Goal: Transaction & Acquisition: Book appointment/travel/reservation

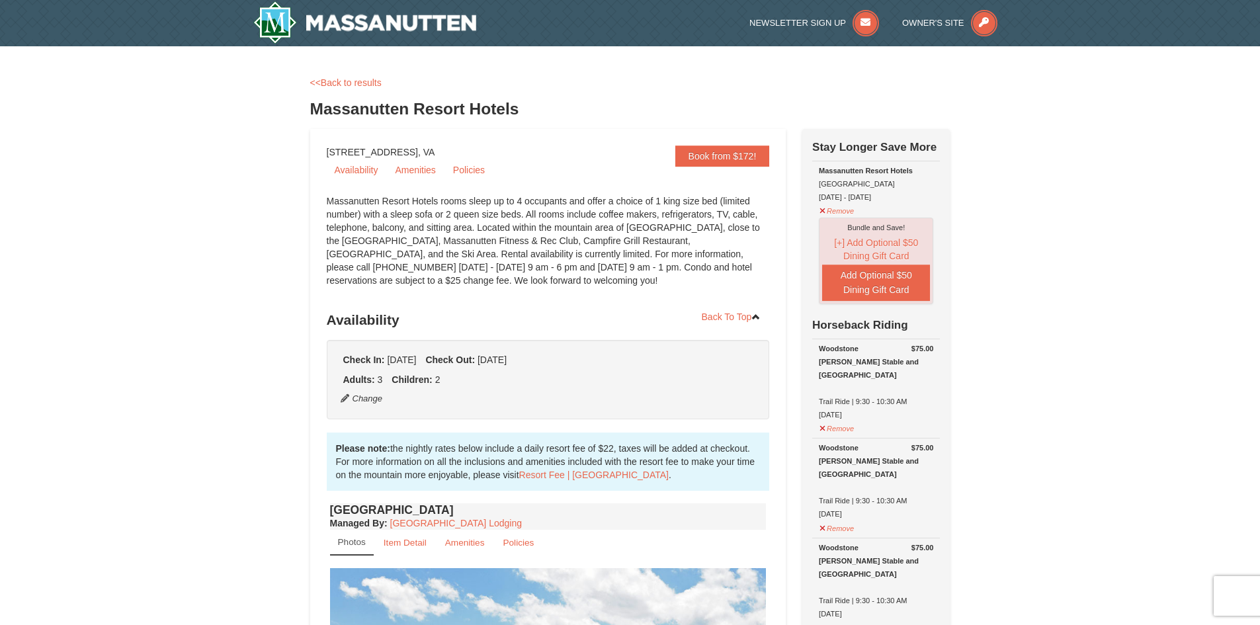
select select "5"
click at [340, 79] on link "<<Back to results" at bounding box center [345, 82] width 71 height 11
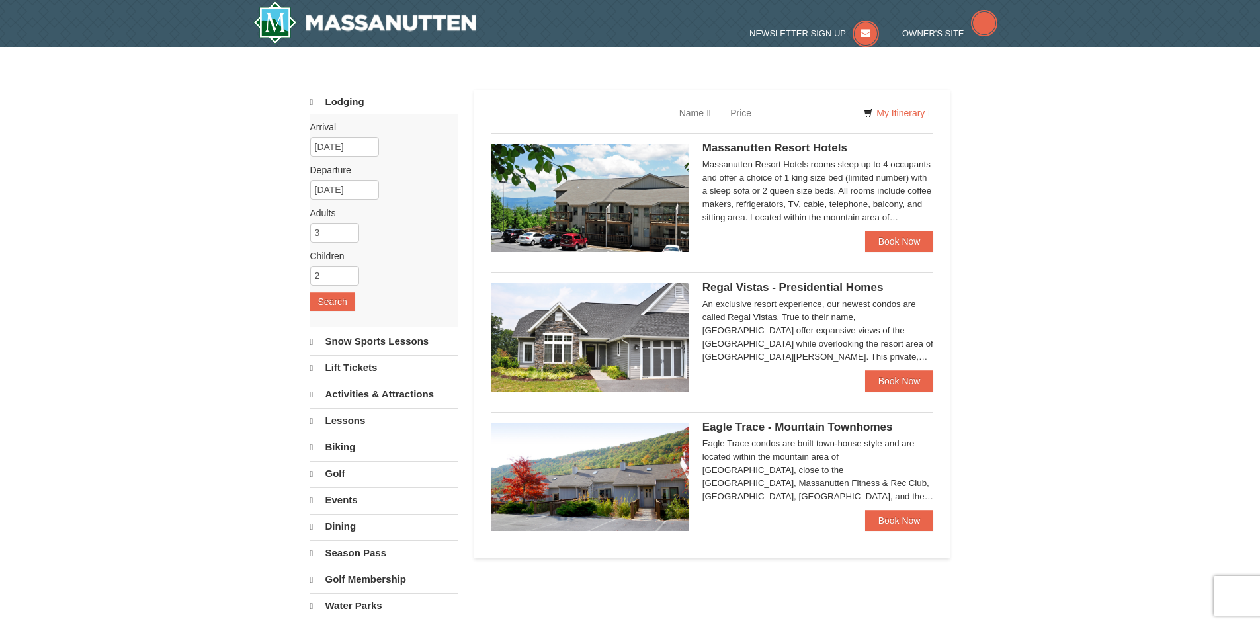
scroll to position [562, 0]
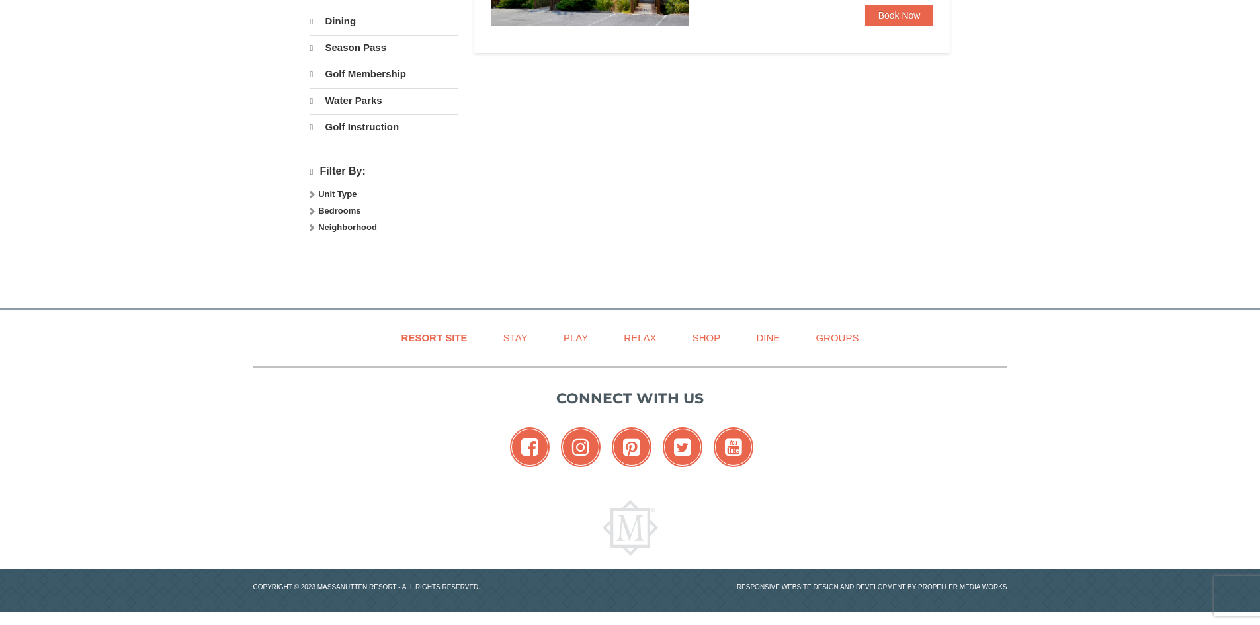
select select "10"
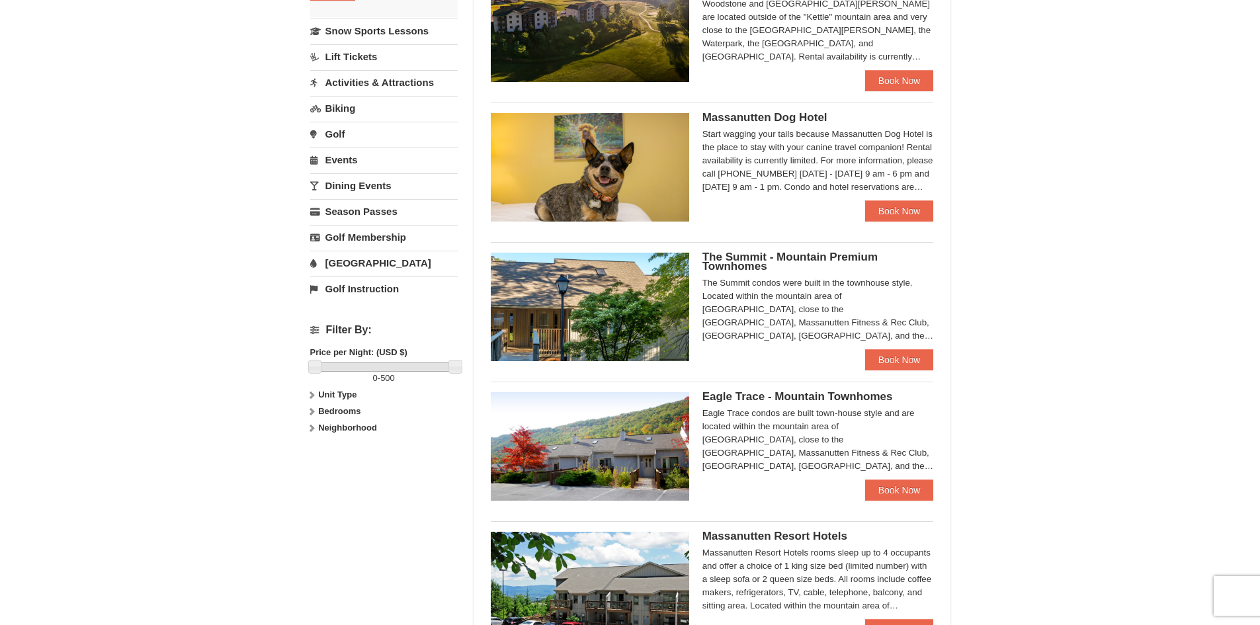
scroll to position [265, 0]
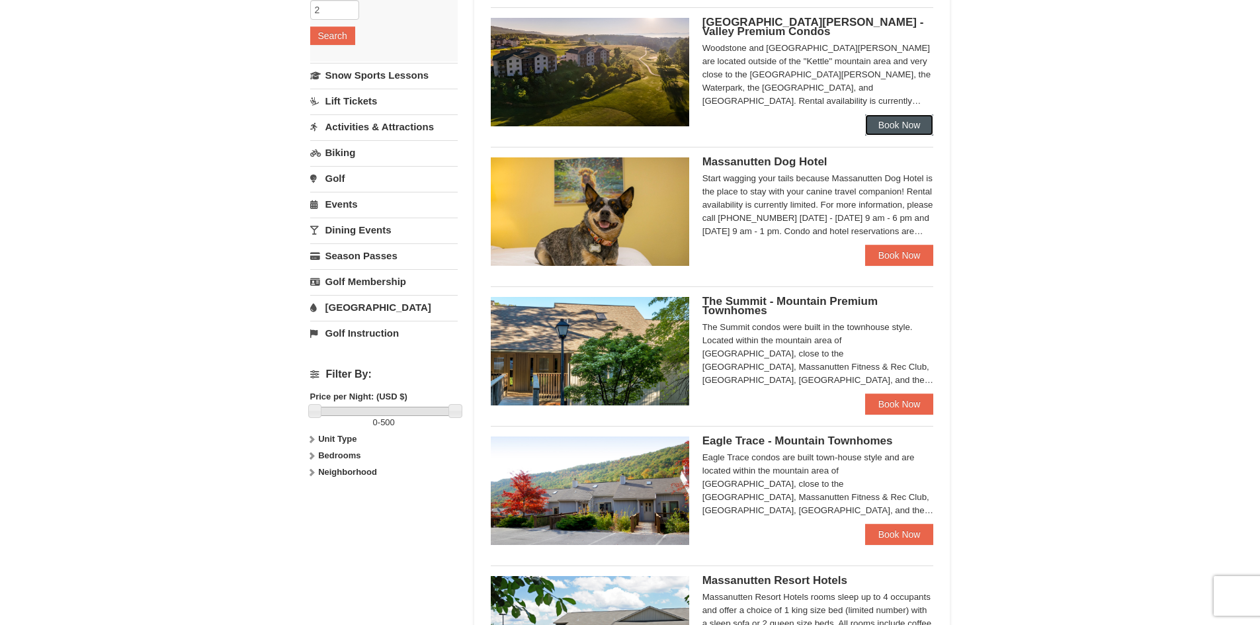
click at [905, 121] on link "Book Now" at bounding box center [899, 124] width 69 height 21
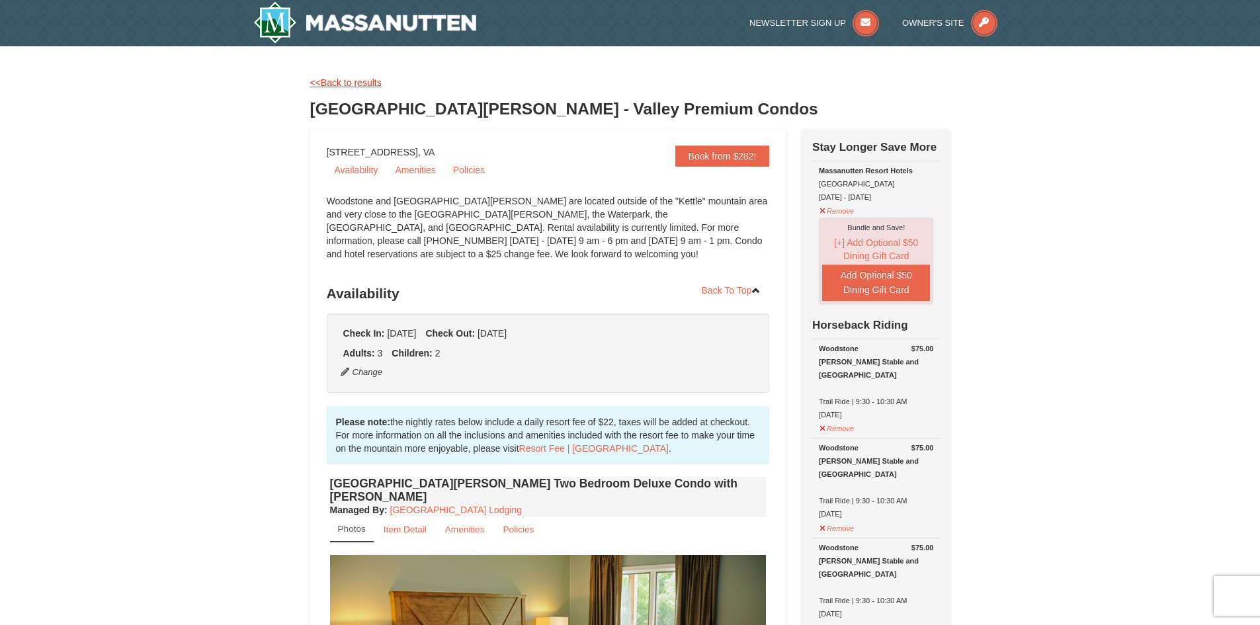
click at [328, 84] on link "<<Back to results" at bounding box center [345, 82] width 71 height 11
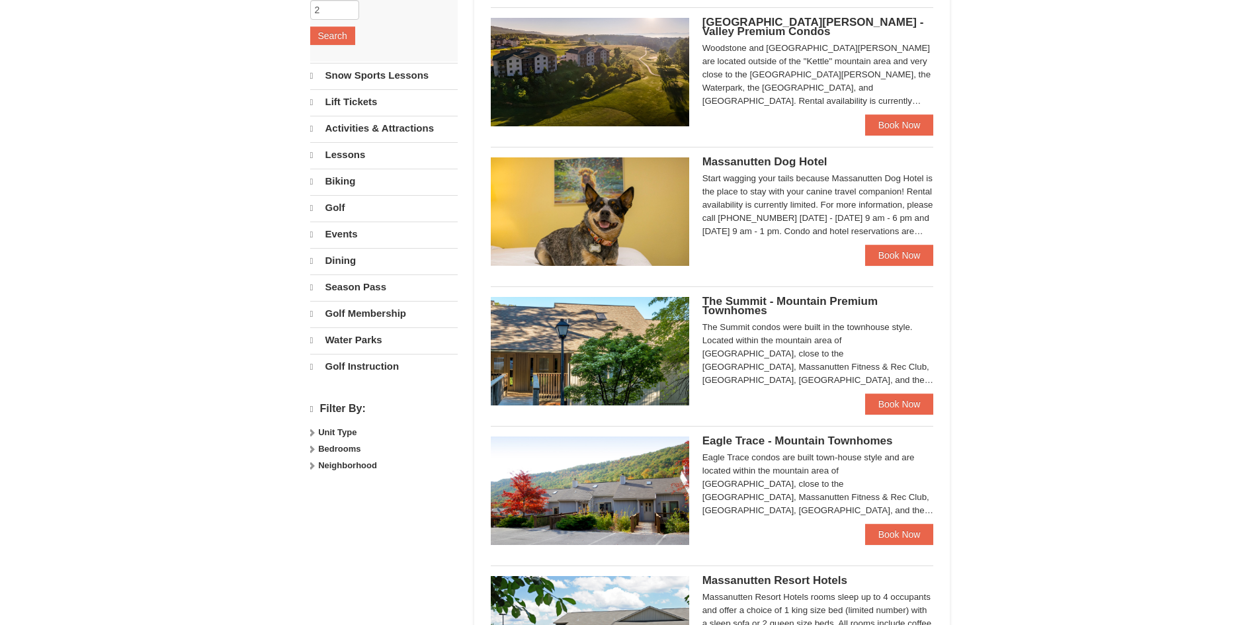
select select "10"
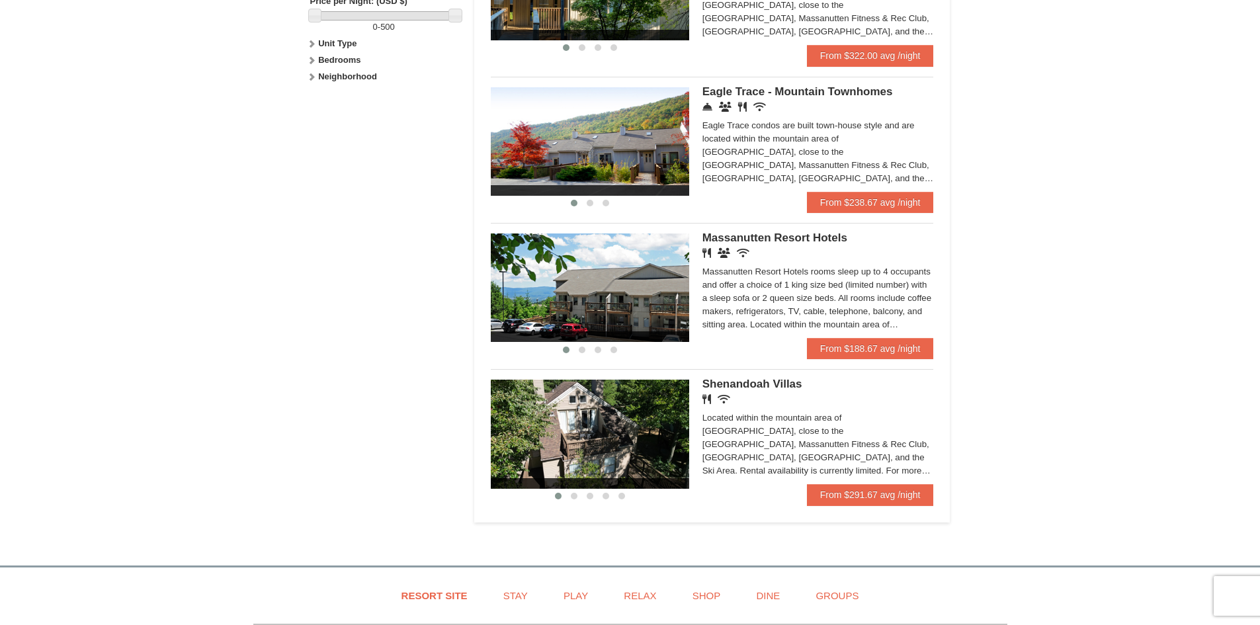
scroll to position [662, 0]
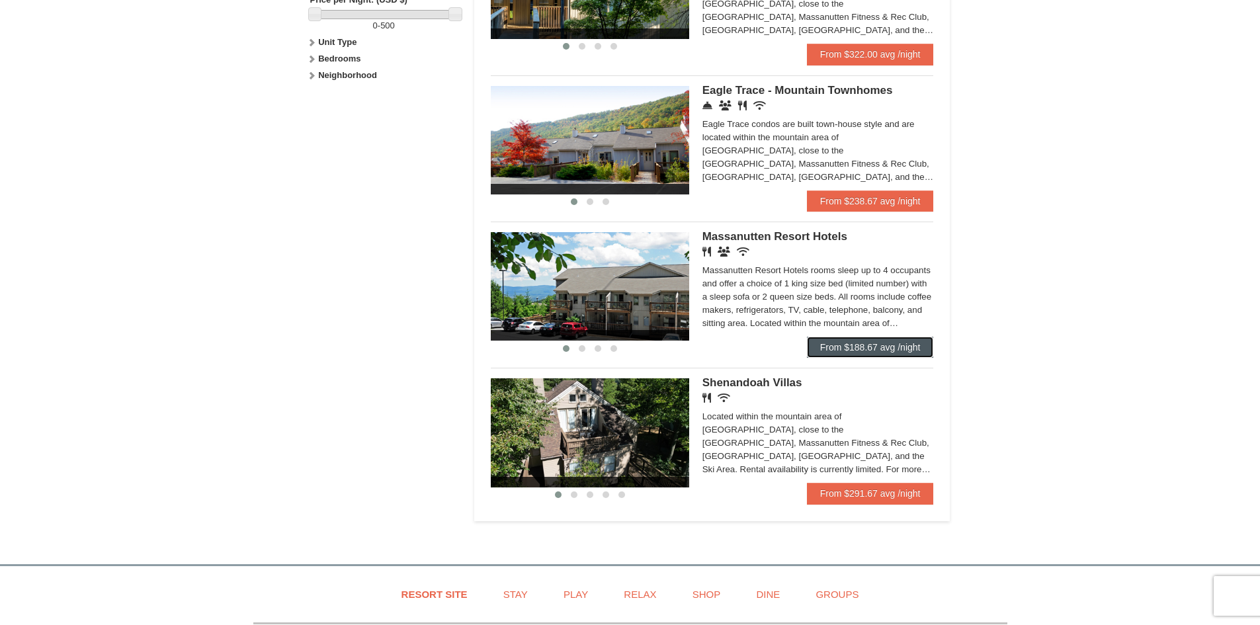
click at [830, 348] on link "From $188.67 avg /night" at bounding box center [870, 347] width 127 height 21
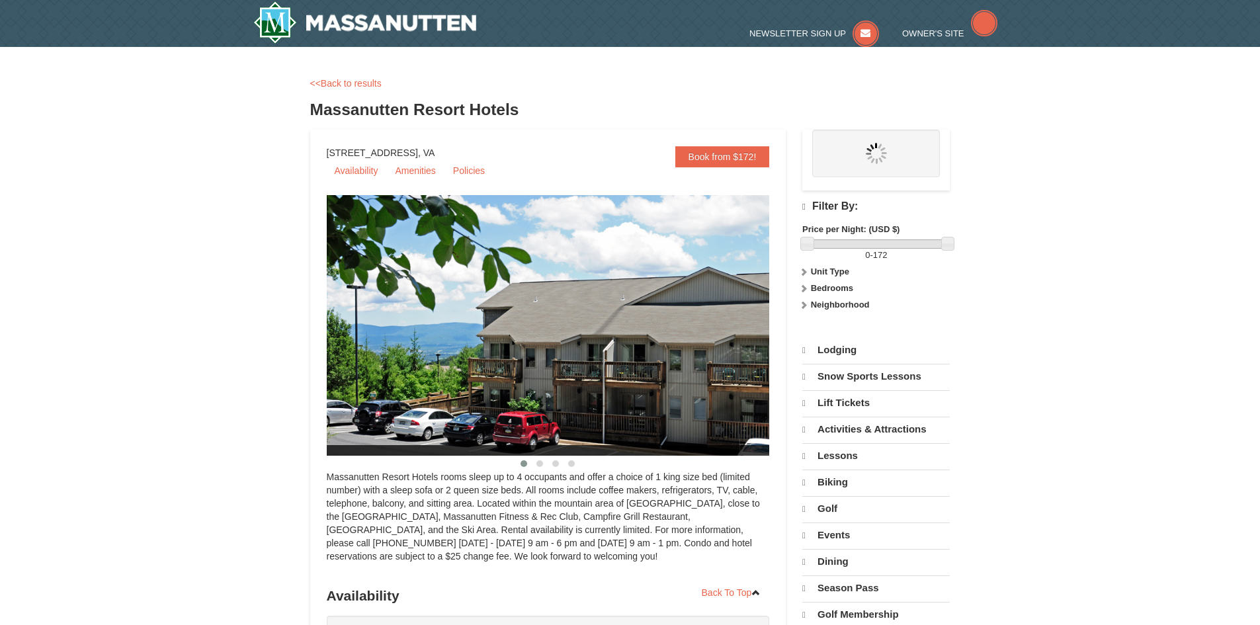
select select "10"
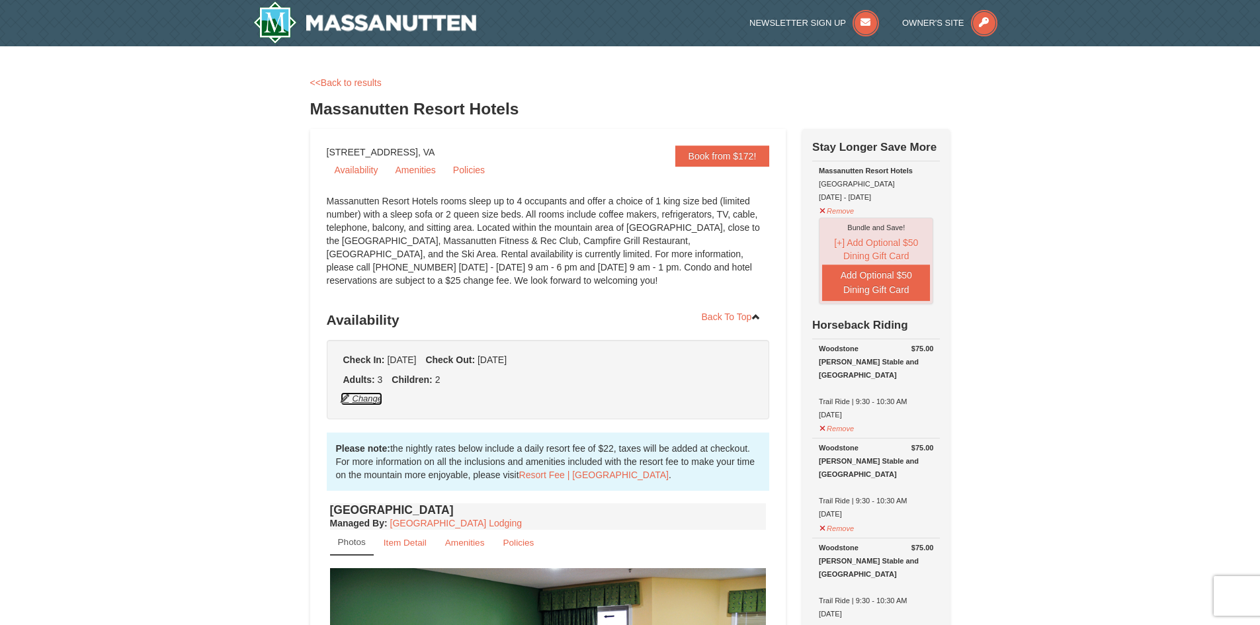
click at [375, 399] on button "Change" at bounding box center [362, 399] width 44 height 15
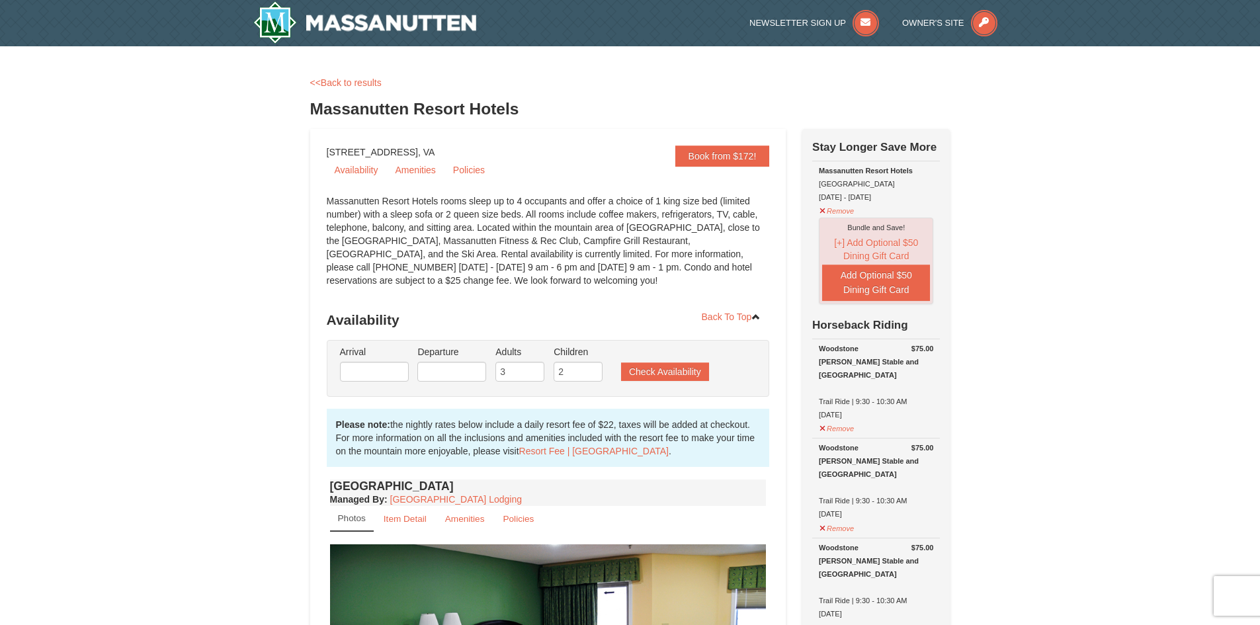
type input "[DATE]"
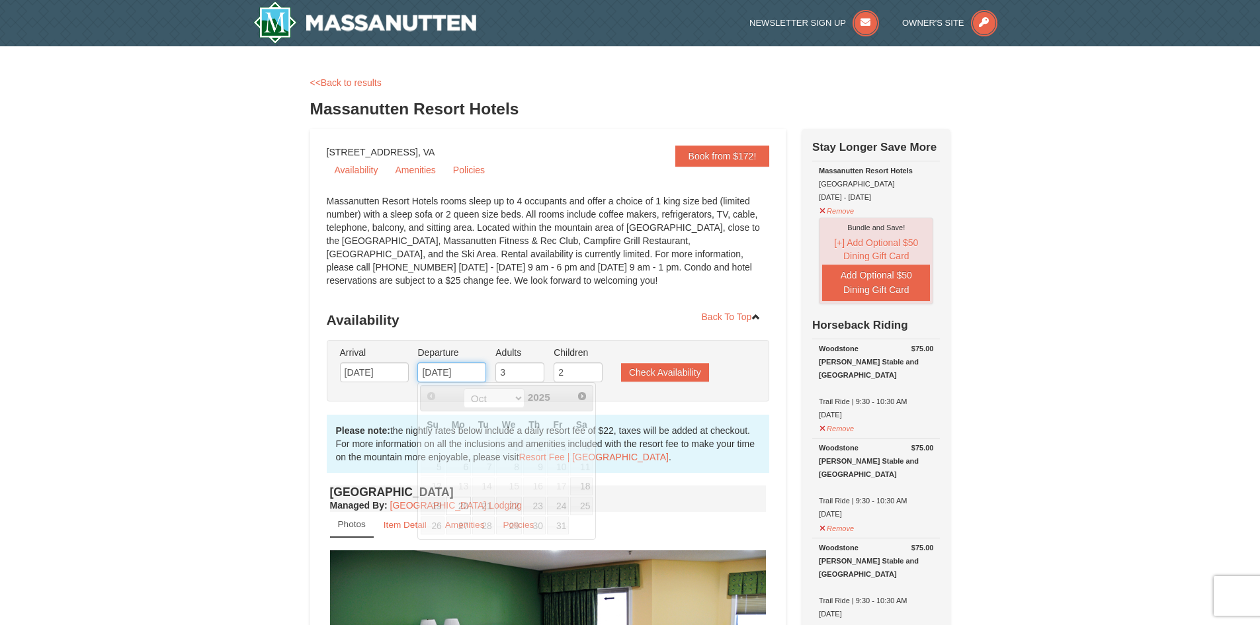
click at [445, 374] on input "10/20/2025" at bounding box center [451, 373] width 69 height 20
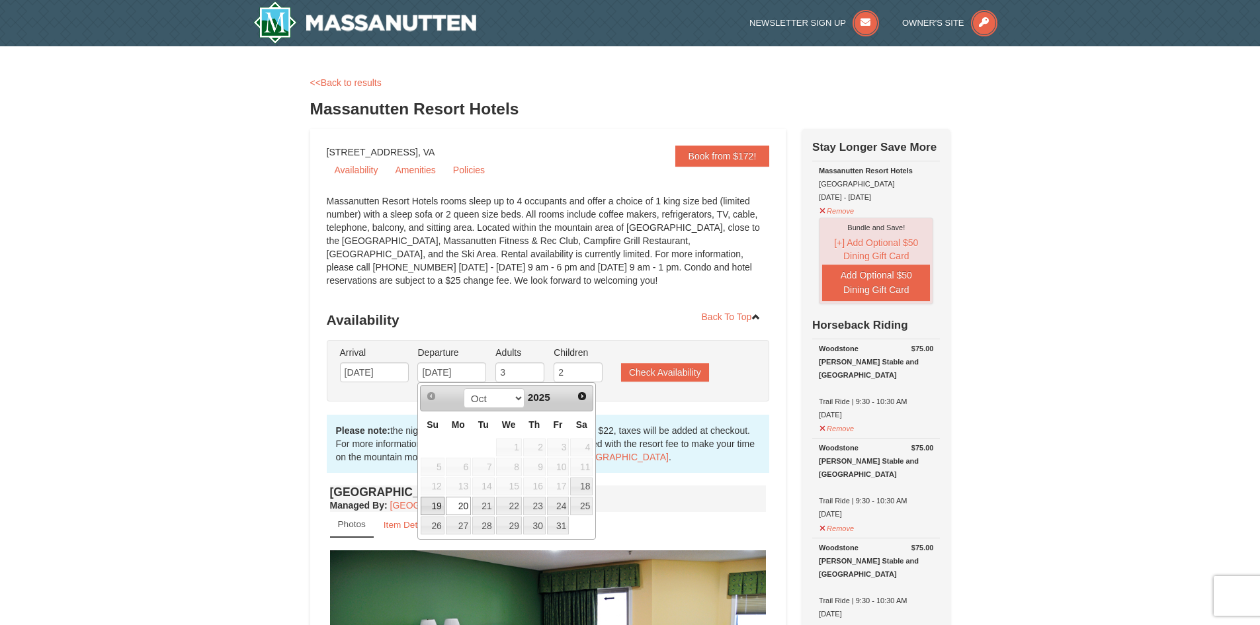
click at [428, 503] on link "19" at bounding box center [432, 506] width 23 height 19
type input "10/19/2025"
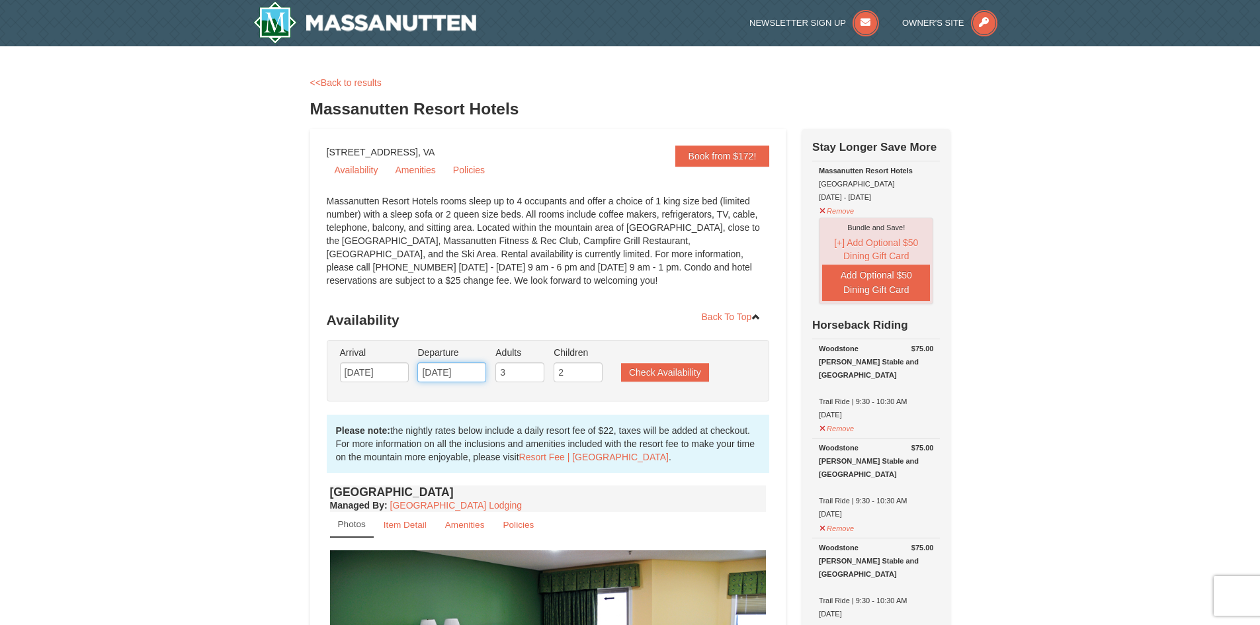
click at [469, 375] on input "10/19/2025" at bounding box center [451, 373] width 69 height 20
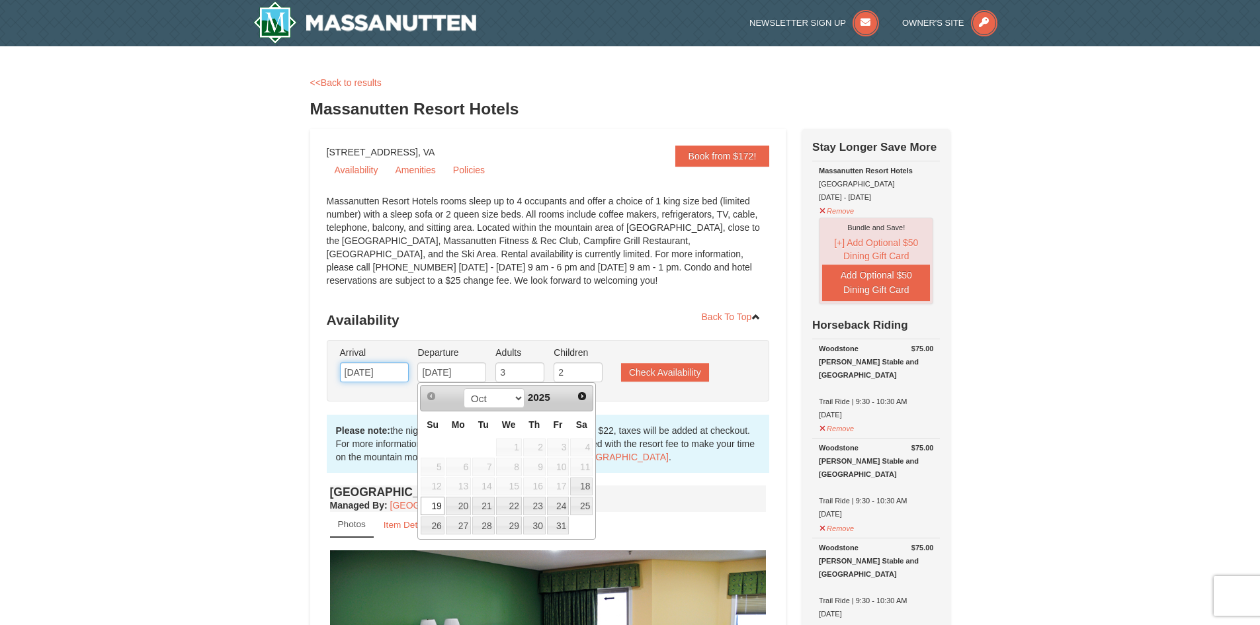
click at [386, 372] on input "[DATE]" at bounding box center [374, 373] width 69 height 20
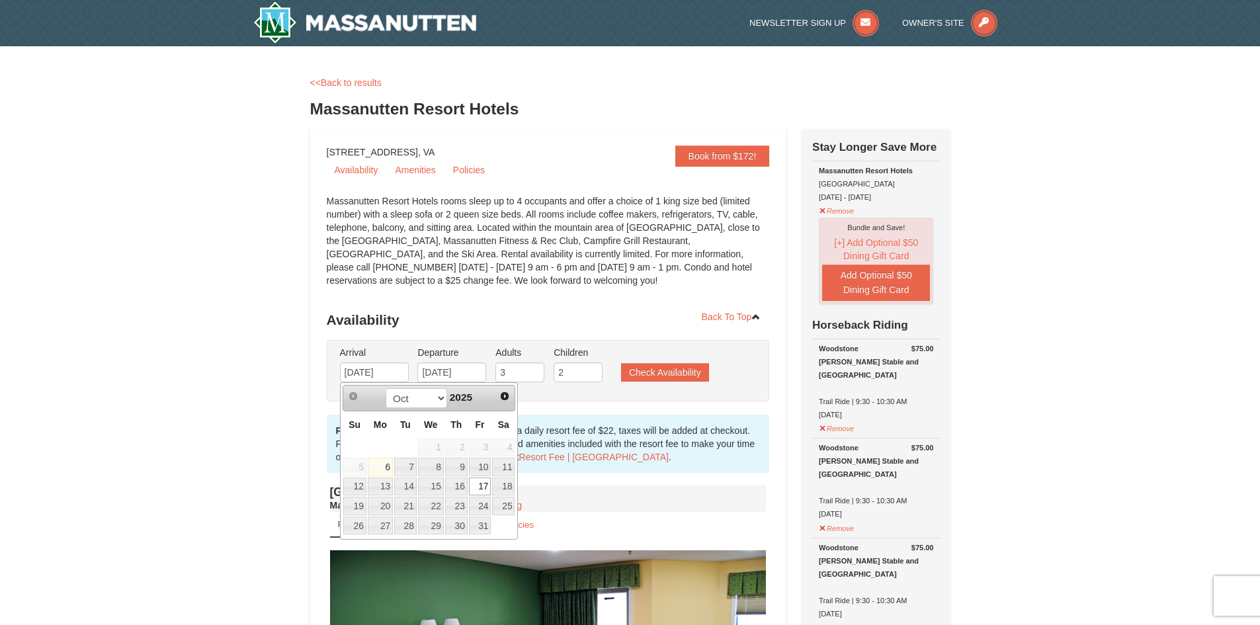
click at [649, 384] on ul "Arrival Please format dates MM/DD/YYYY Please format dates MM/DD/YYYY 10/17/202…" at bounding box center [542, 367] width 410 height 43
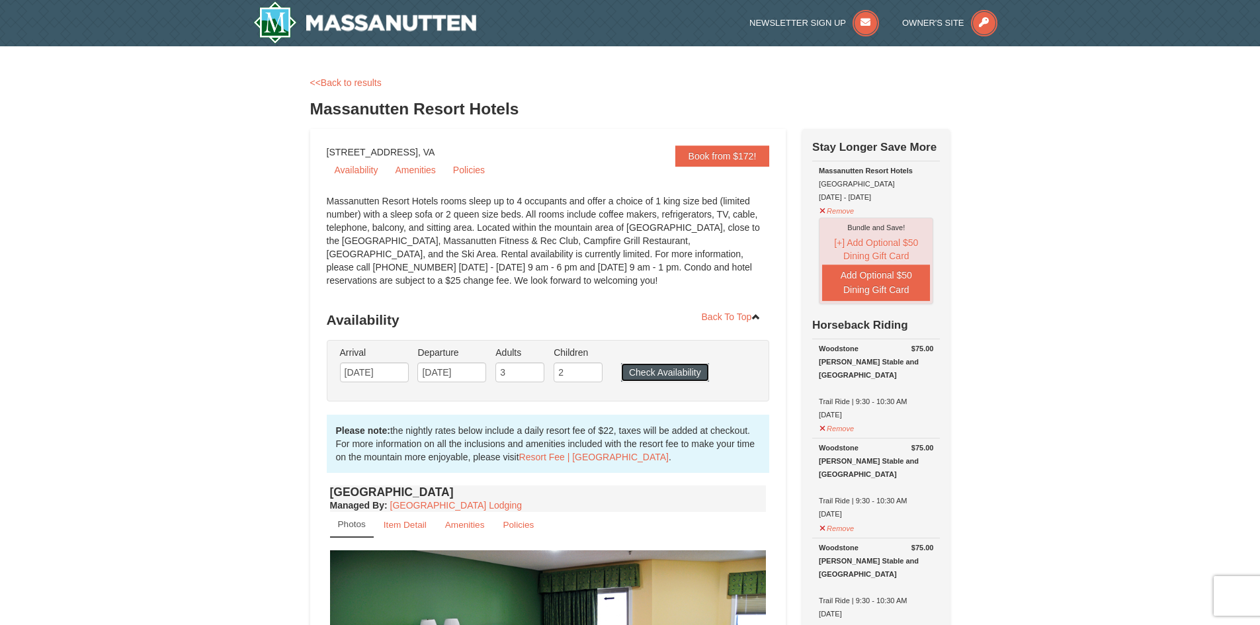
click at [652, 375] on button "Check Availability" at bounding box center [665, 372] width 88 height 19
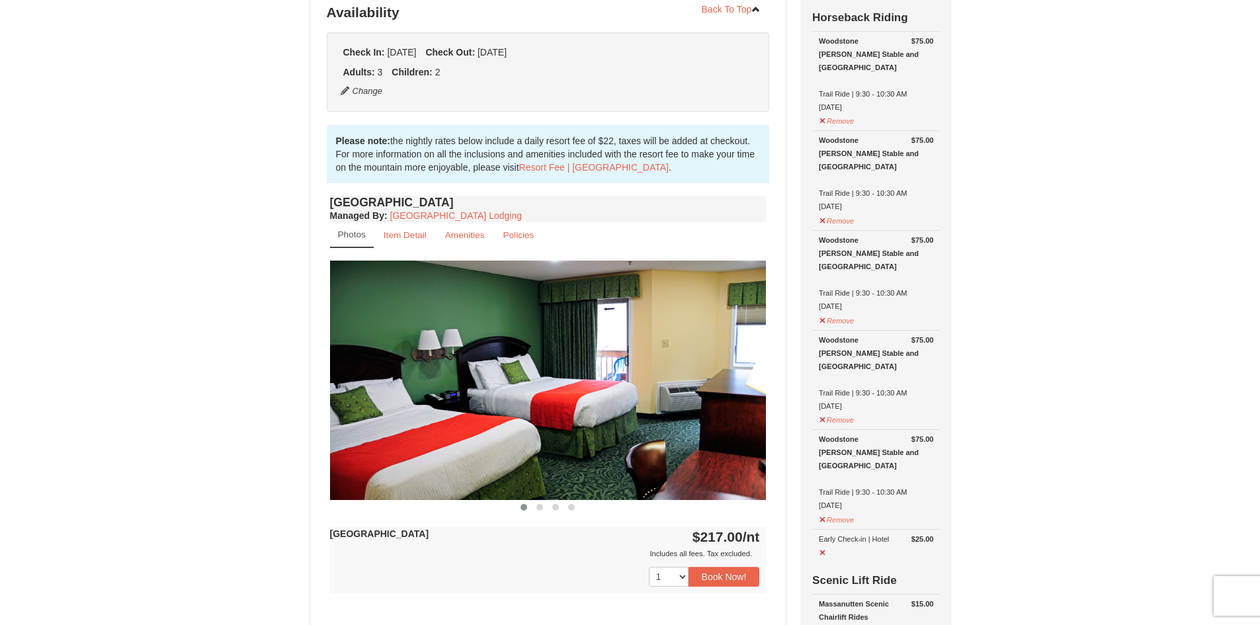
scroll to position [294, 0]
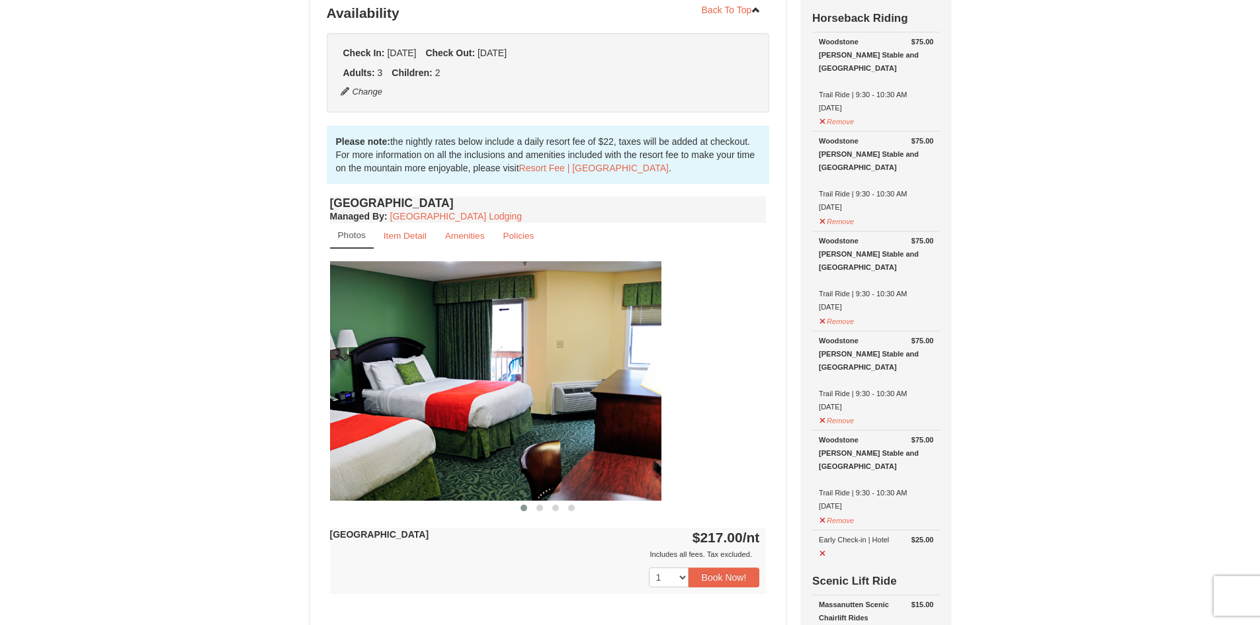
drag, startPoint x: 670, startPoint y: 417, endPoint x: 543, endPoint y: 373, distance: 133.9
click at [547, 374] on img at bounding box center [443, 380] width 437 height 239
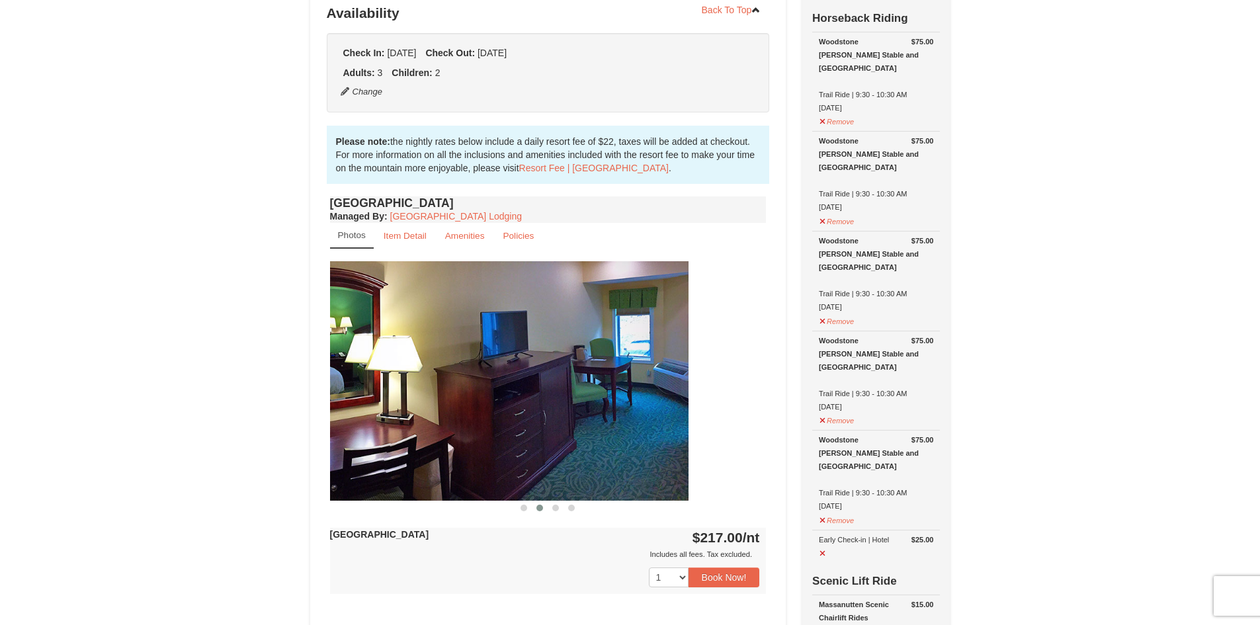
drag, startPoint x: 621, startPoint y: 410, endPoint x: 495, endPoint y: 363, distance: 134.8
click at [528, 374] on img at bounding box center [470, 380] width 437 height 239
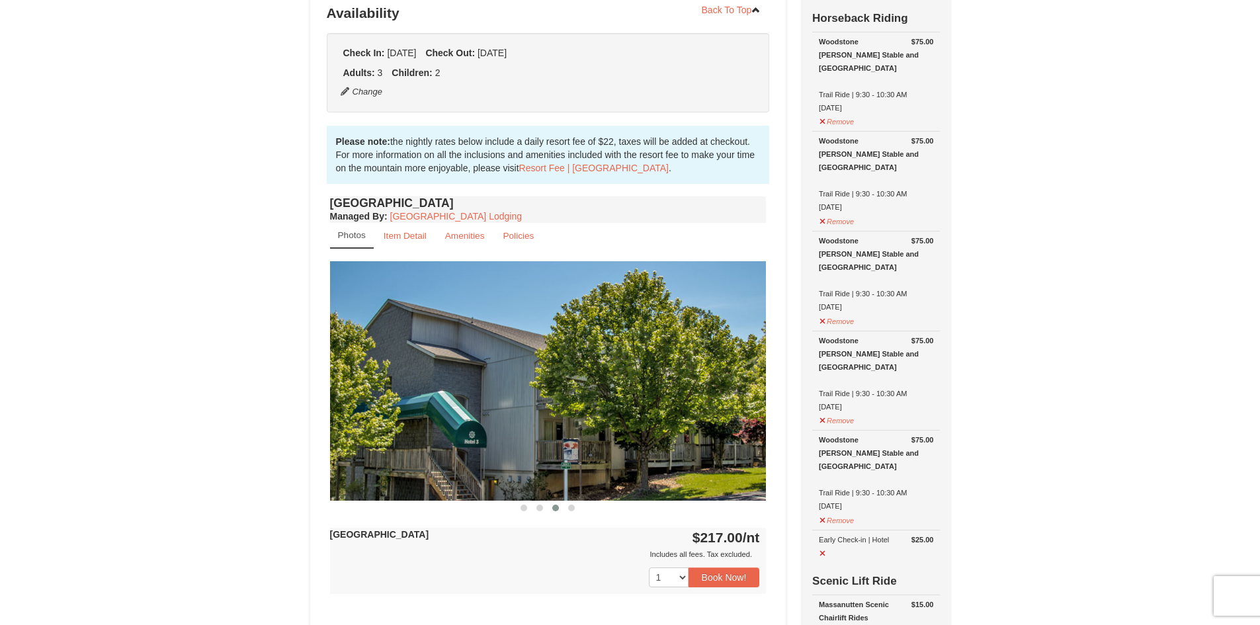
drag, startPoint x: 636, startPoint y: 409, endPoint x: 609, endPoint y: 400, distance: 28.7
click at [620, 404] on img at bounding box center [548, 380] width 437 height 239
drag, startPoint x: 531, startPoint y: 377, endPoint x: 493, endPoint y: 371, distance: 38.2
click at [499, 373] on img at bounding box center [548, 380] width 437 height 239
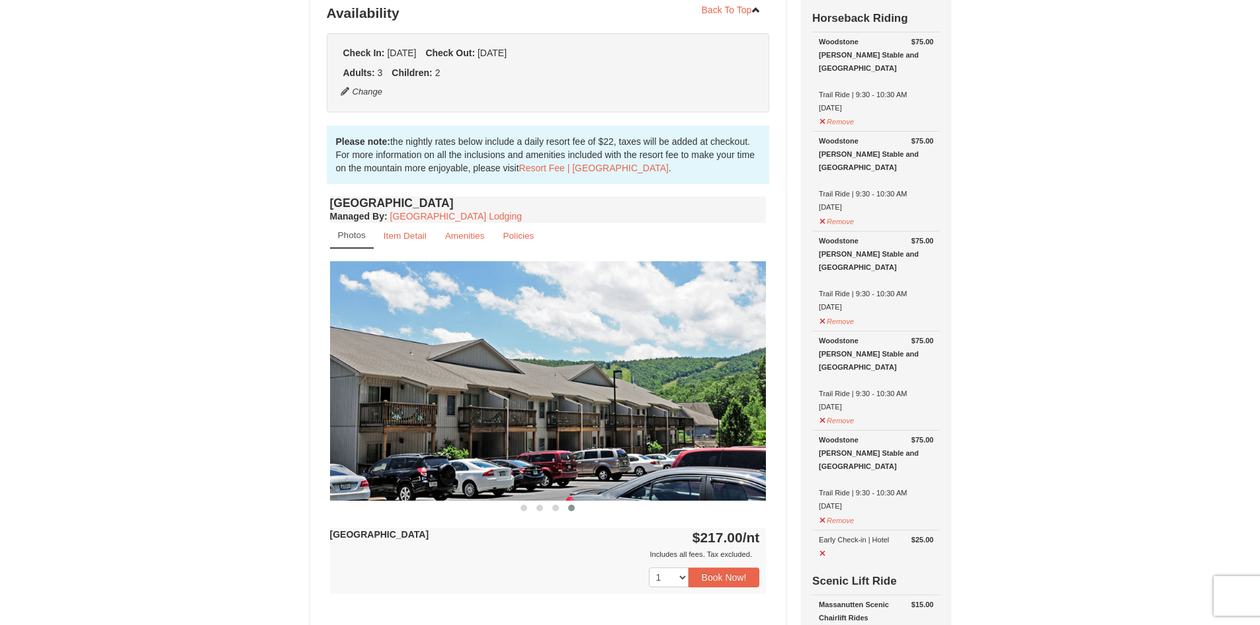
scroll to position [228, 0]
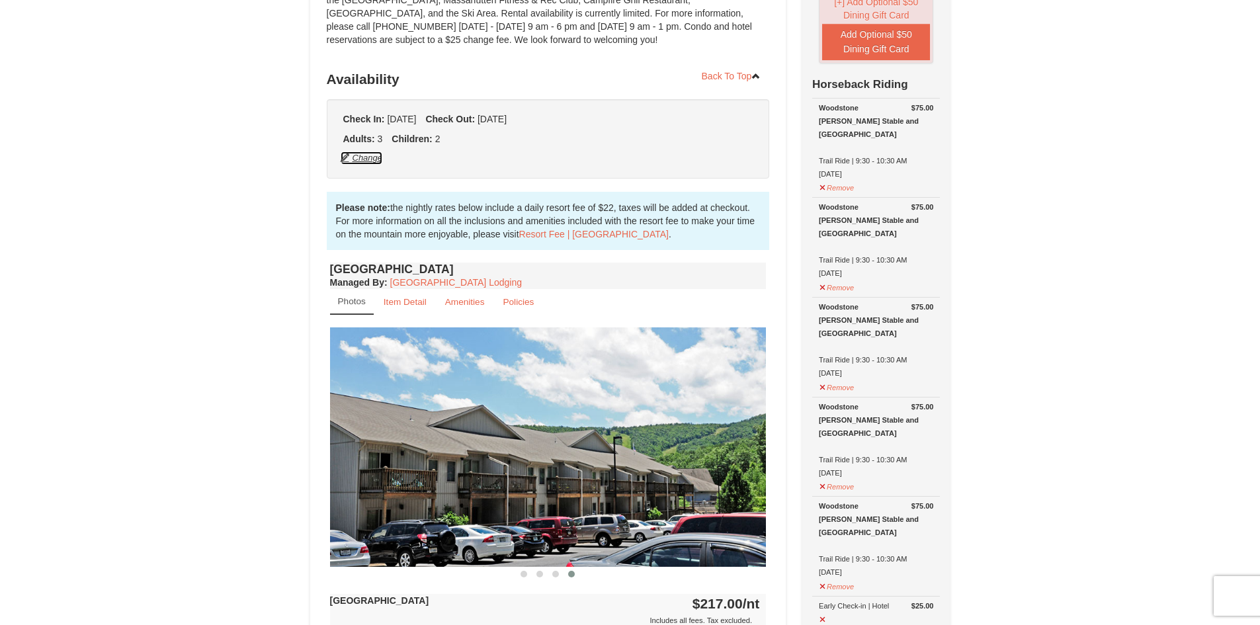
click at [372, 161] on button "Change" at bounding box center [362, 158] width 44 height 15
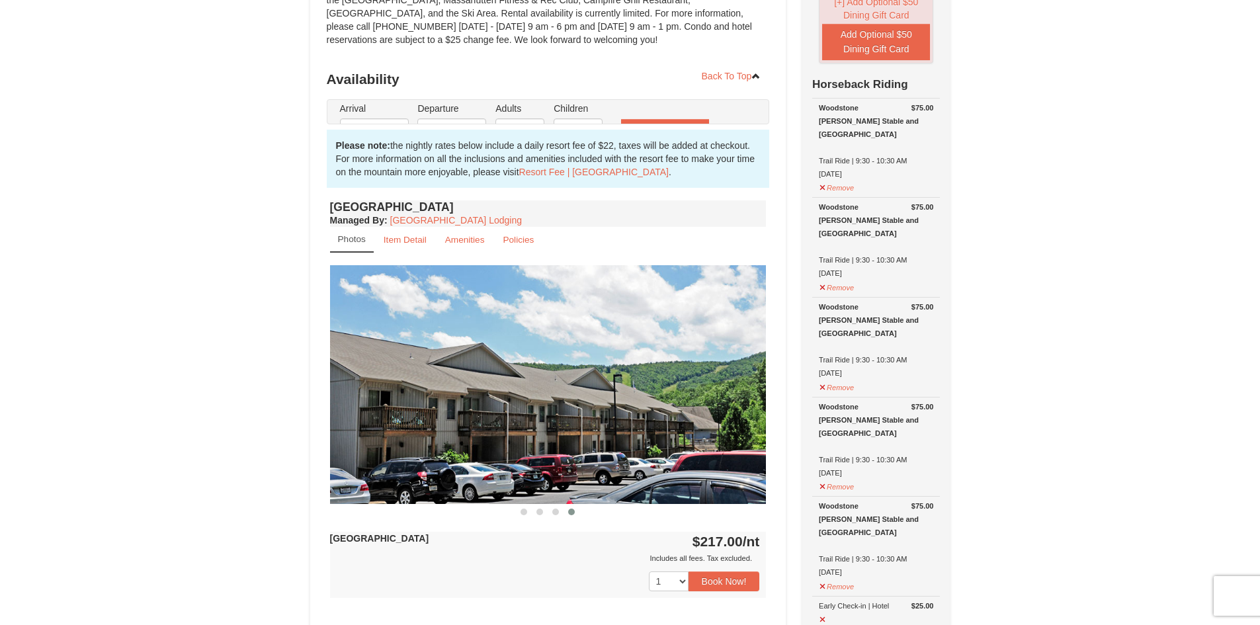
type input "[DATE]"
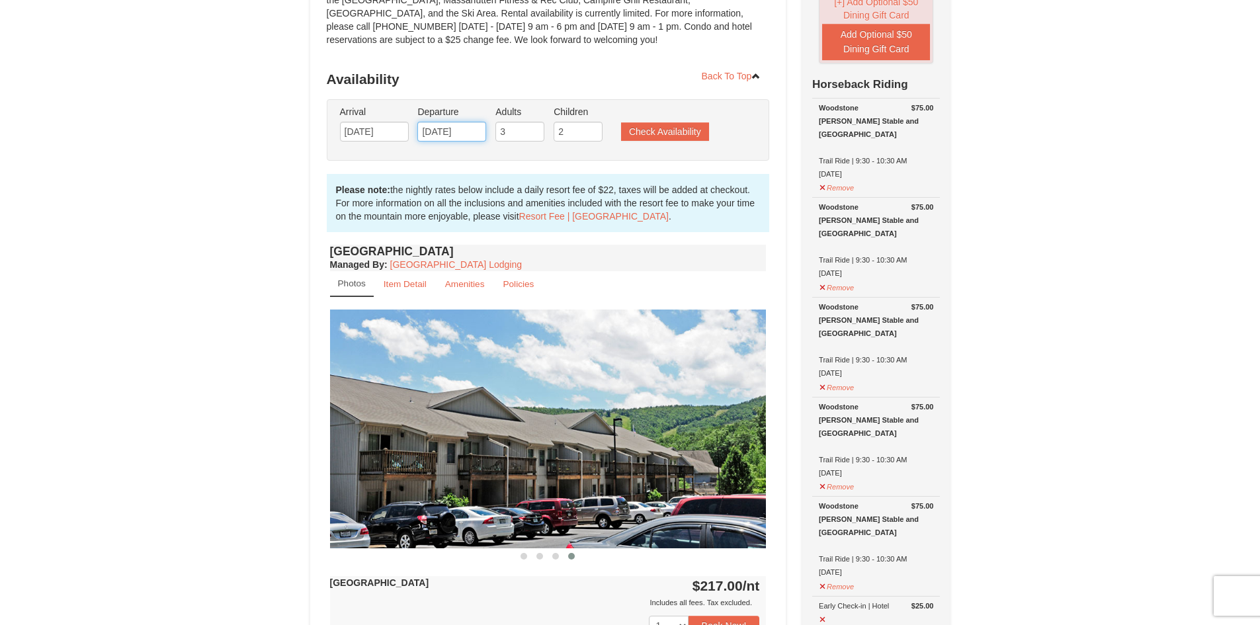
click at [445, 139] on input "10/19/2025" at bounding box center [451, 132] width 69 height 20
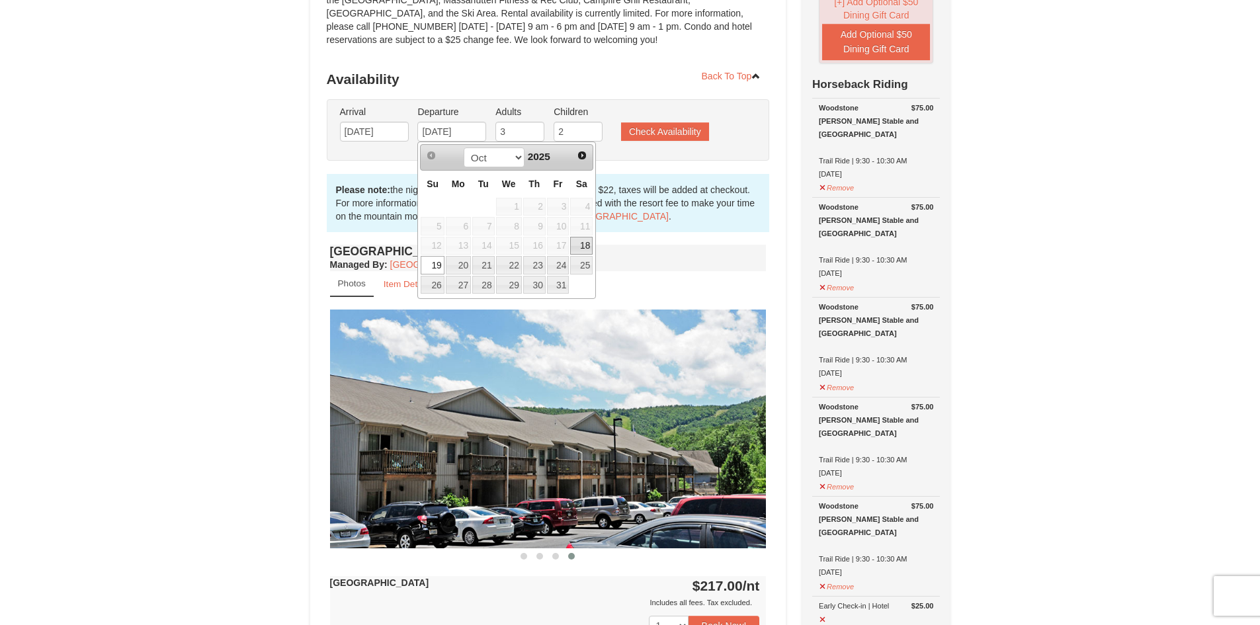
click at [578, 239] on link "18" at bounding box center [581, 246] width 22 height 19
type input "[DATE]"
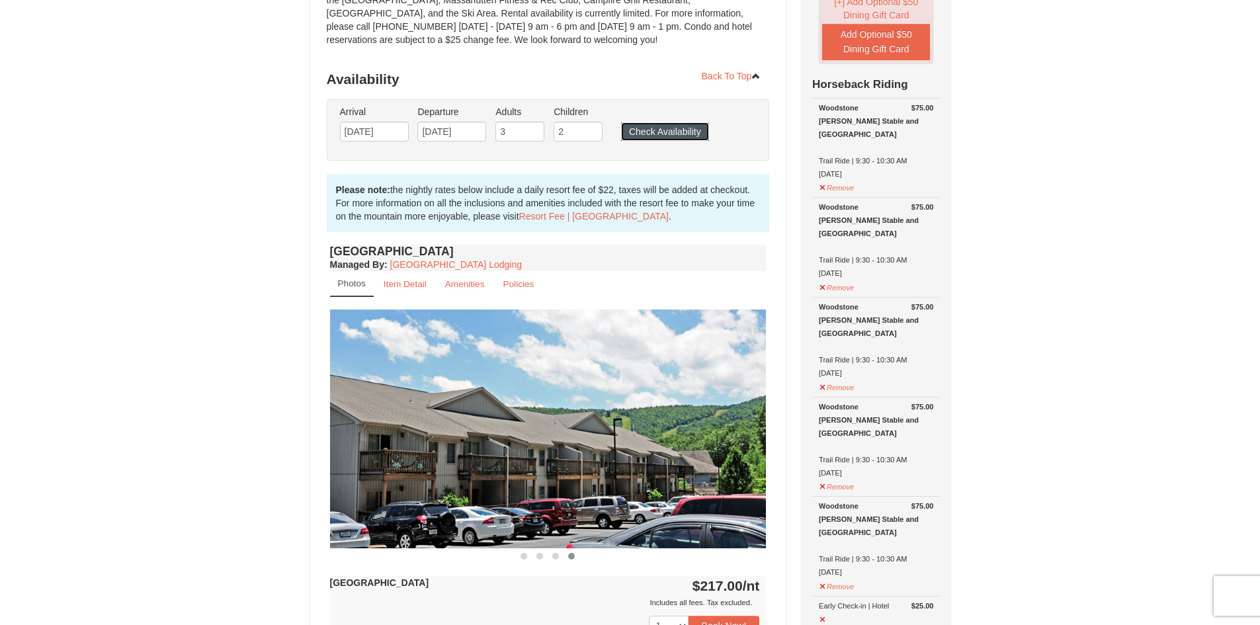
click at [650, 130] on button "Check Availability" at bounding box center [665, 131] width 88 height 19
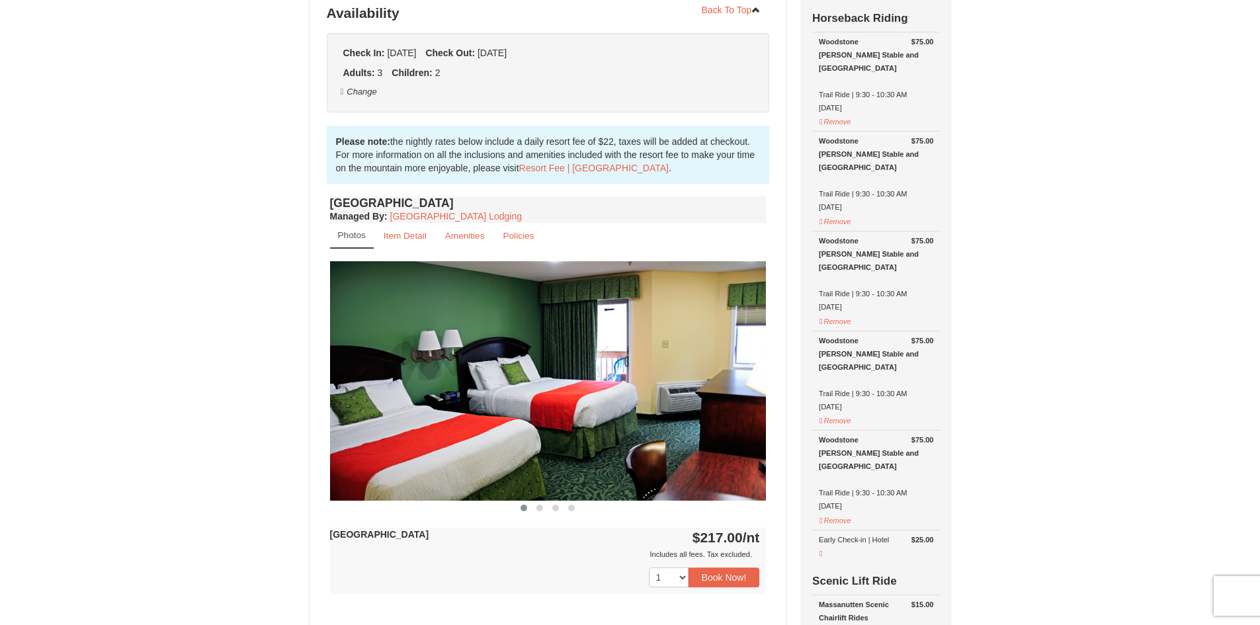
scroll to position [294, 0]
click at [719, 581] on button "Book Now!" at bounding box center [724, 578] width 71 height 20
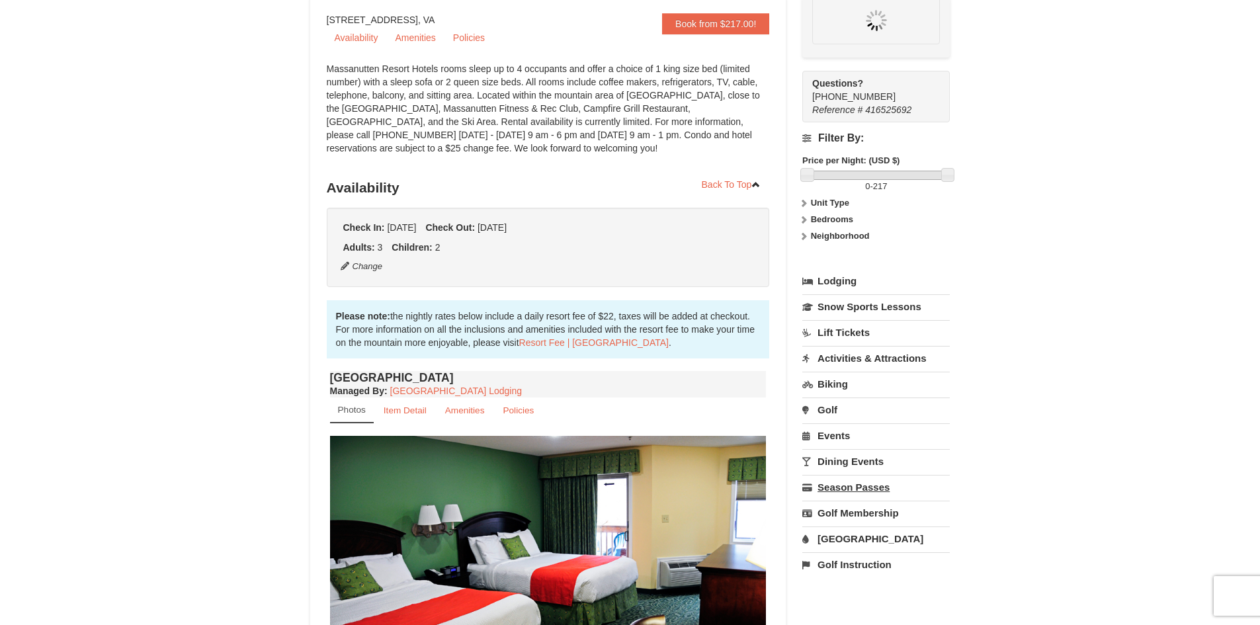
scroll to position [116, 0]
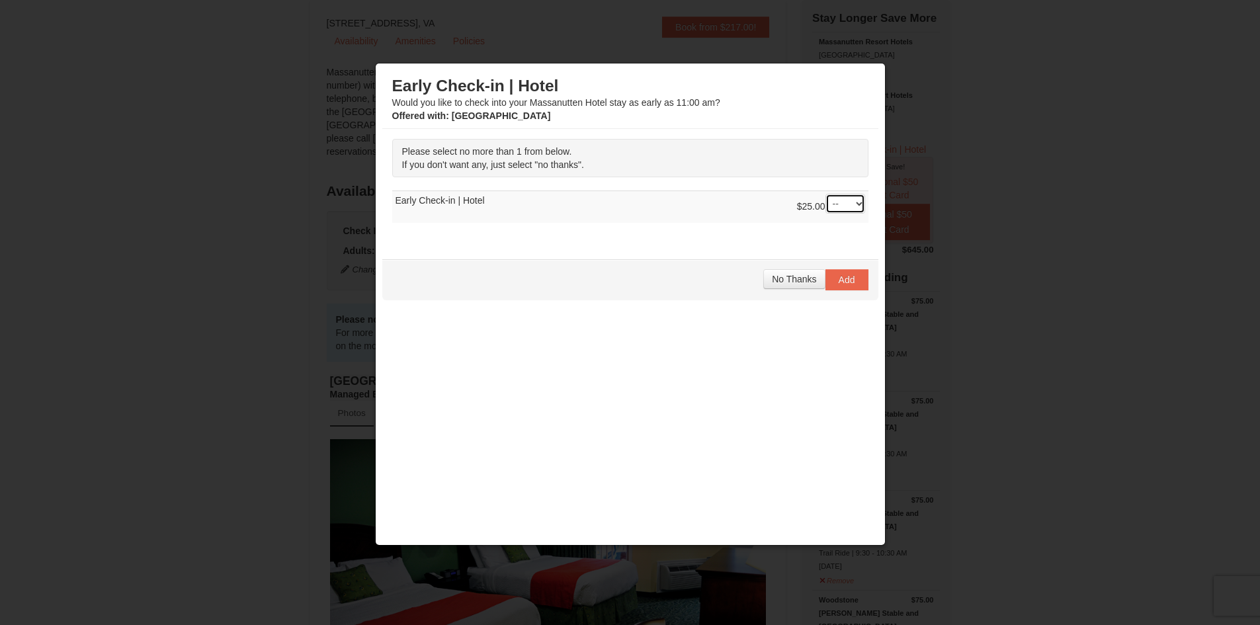
click at [842, 200] on select "-- 01" at bounding box center [846, 204] width 40 height 20
select select "1"
click at [826, 194] on select "-- 01" at bounding box center [846, 204] width 40 height 20
click at [849, 282] on span "Add" at bounding box center [847, 280] width 17 height 11
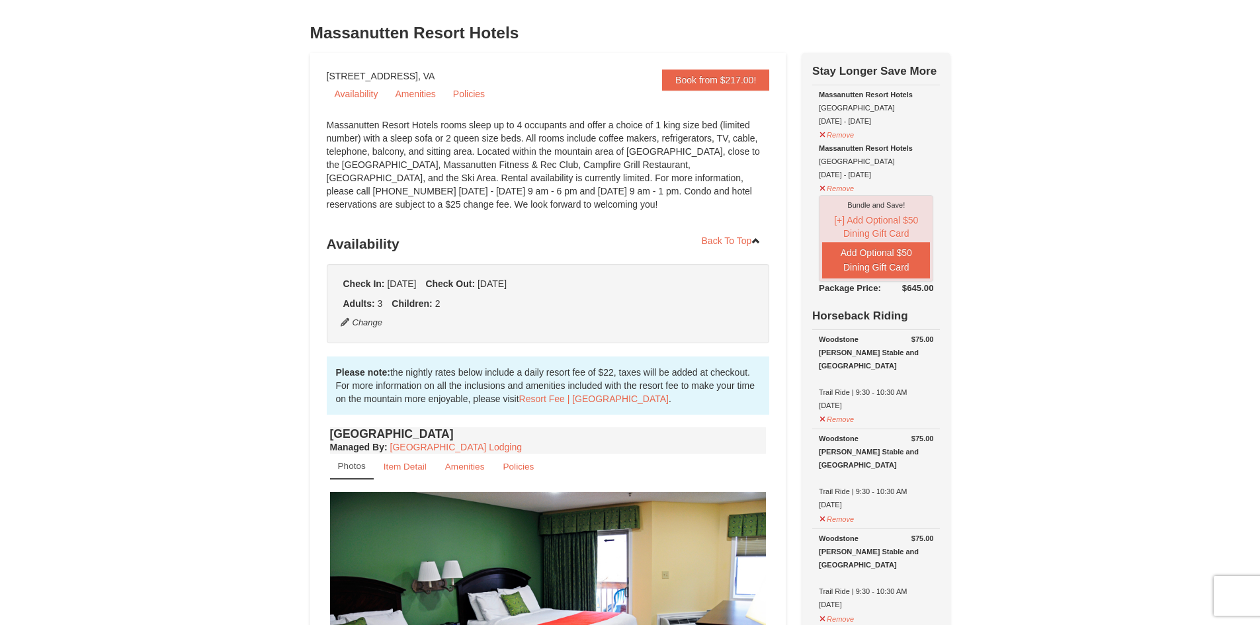
scroll to position [0, 0]
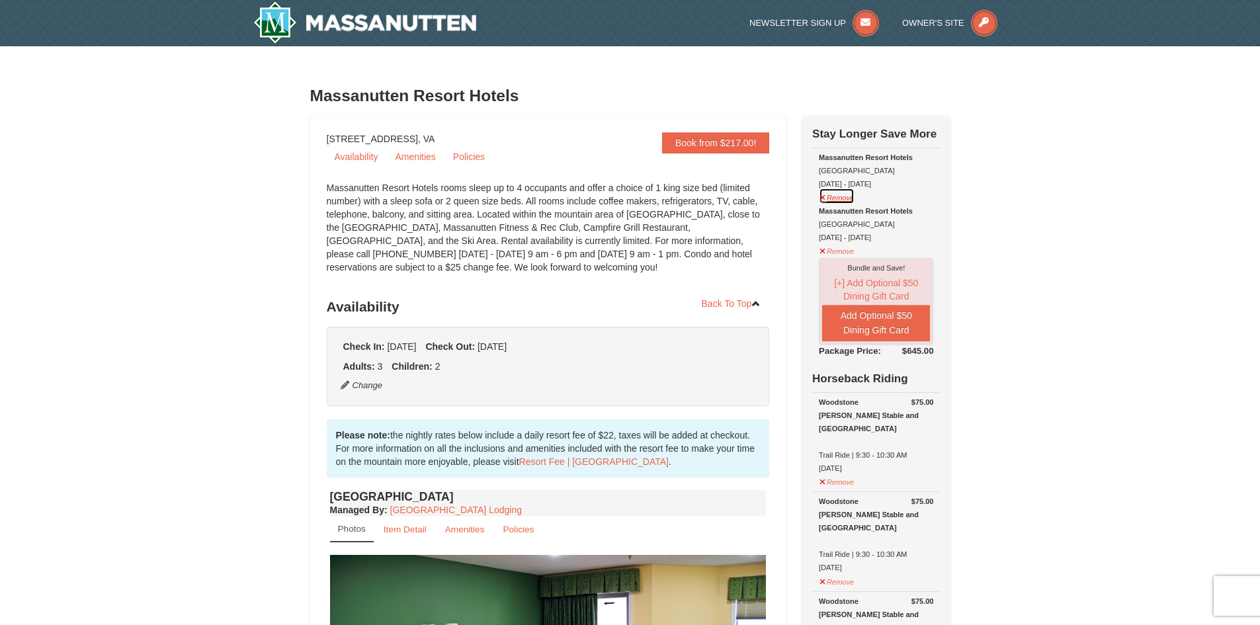
click at [829, 198] on button "Remove" at bounding box center [837, 196] width 36 height 17
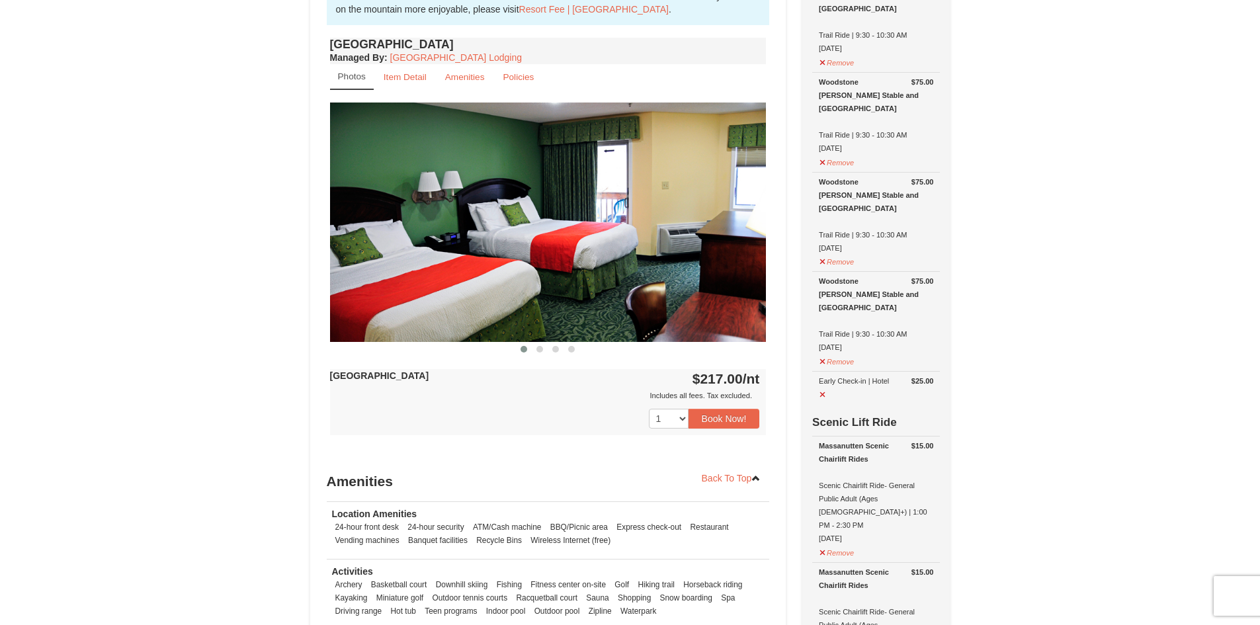
scroll to position [463, 0]
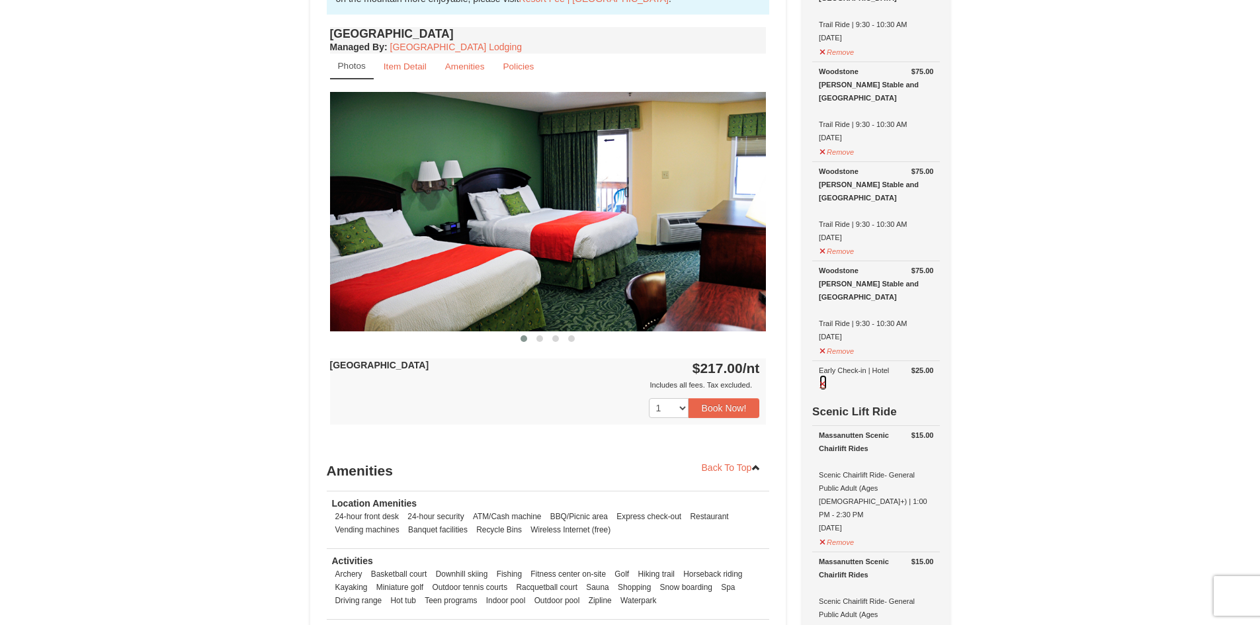
click at [824, 374] on button at bounding box center [823, 382] width 9 height 17
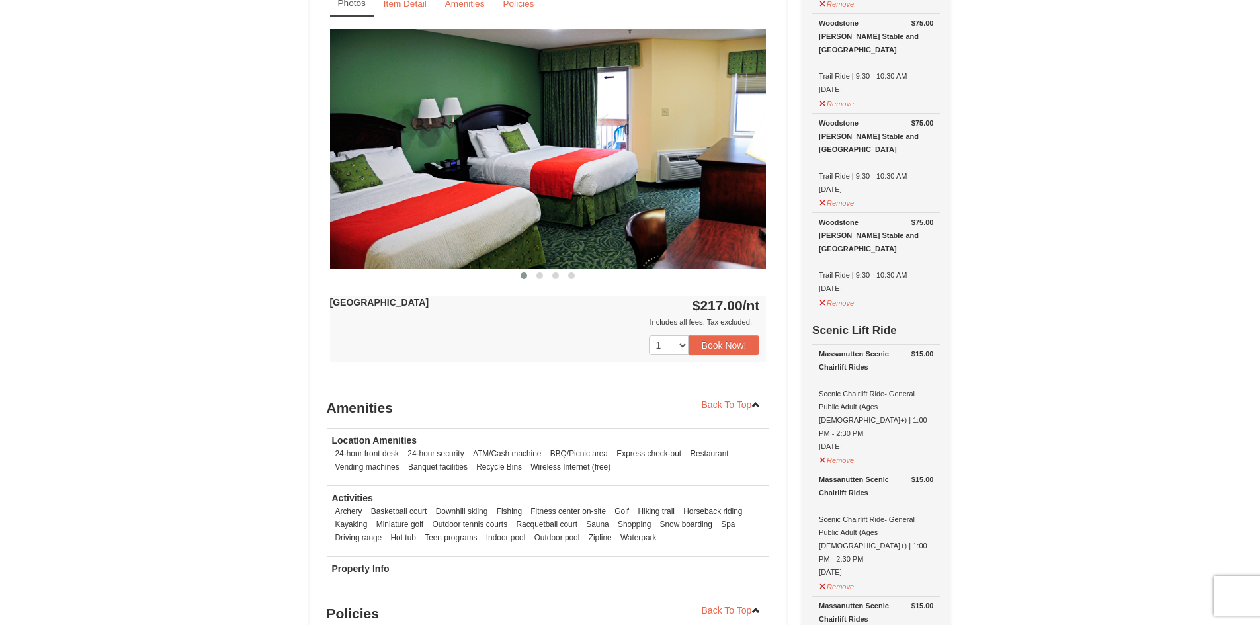
scroll to position [529, 0]
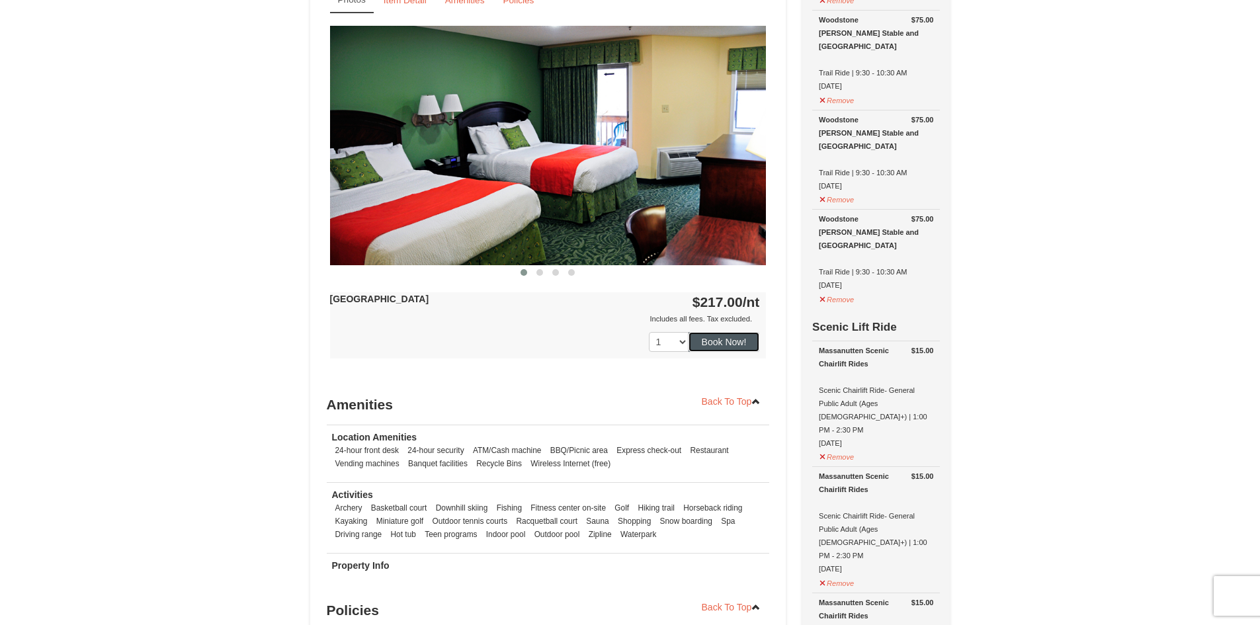
click at [704, 337] on button "Book Now!" at bounding box center [724, 342] width 71 height 20
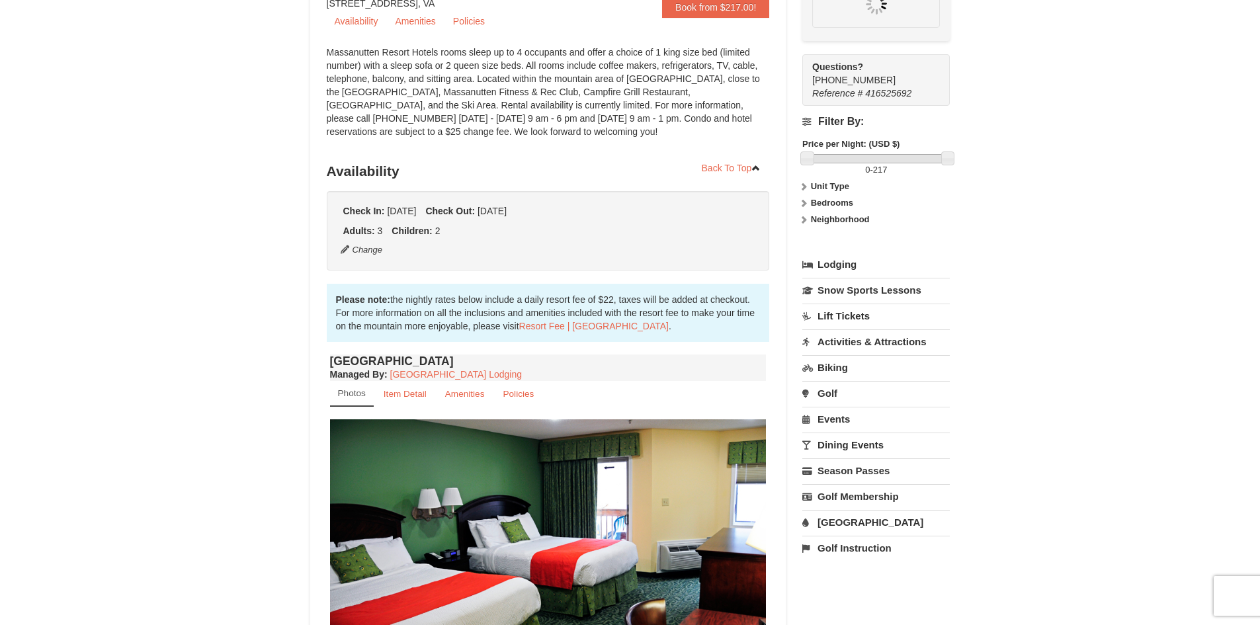
scroll to position [116, 0]
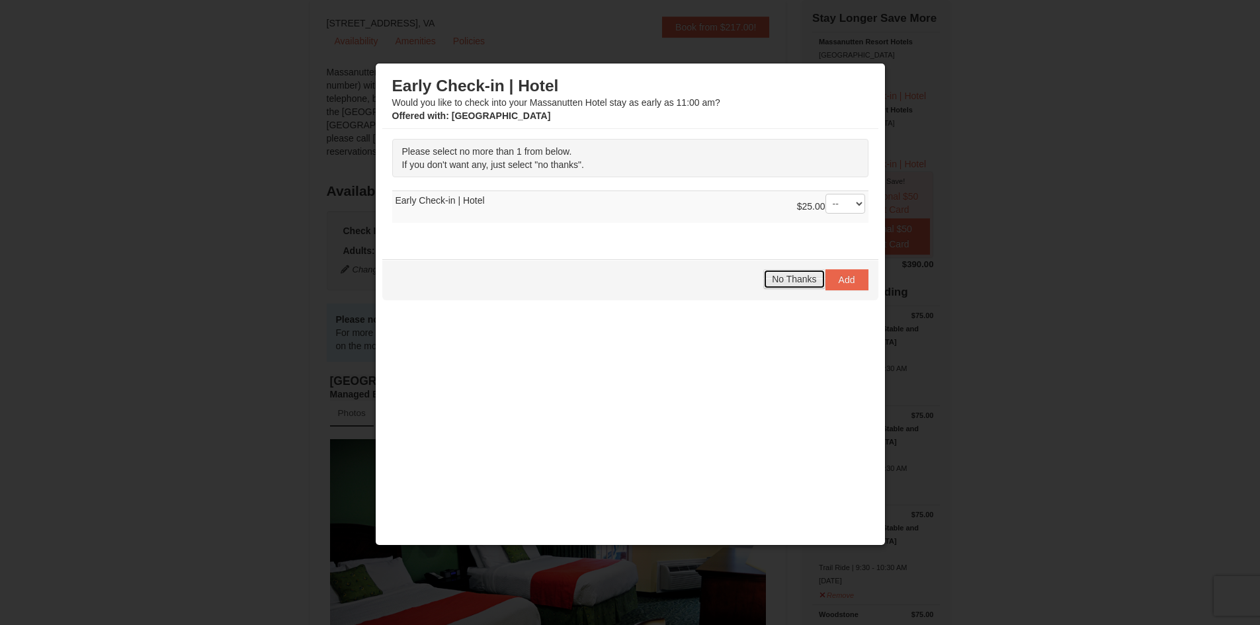
click at [786, 284] on button "No Thanks" at bounding box center [794, 279] width 62 height 20
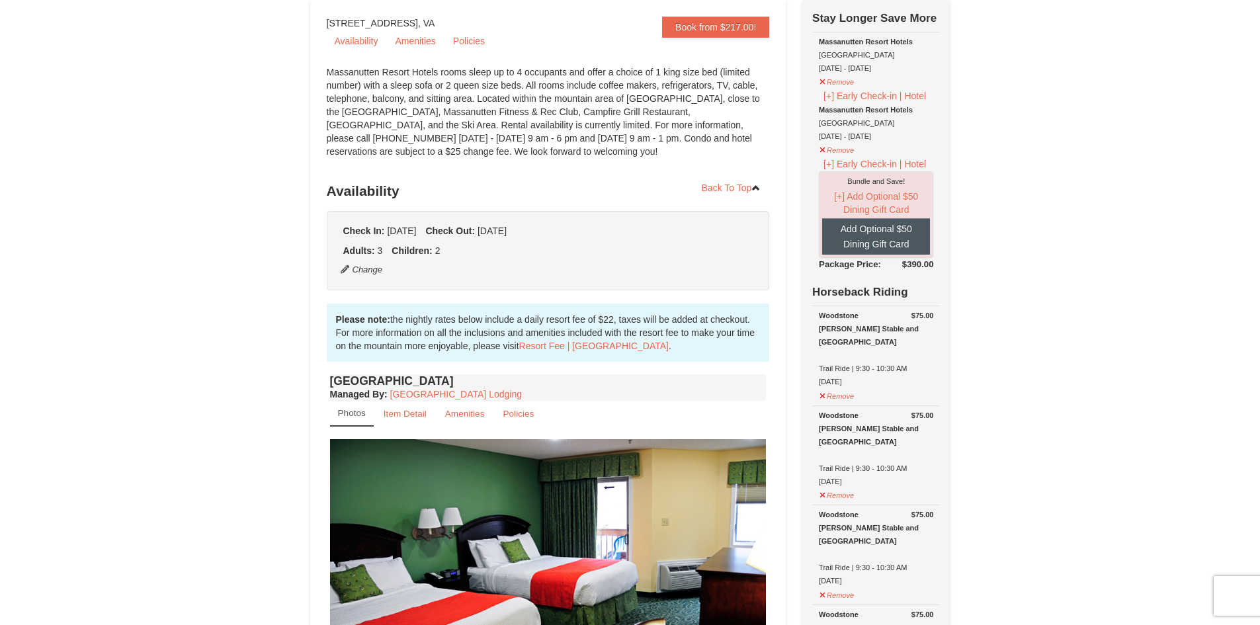
scroll to position [0, 0]
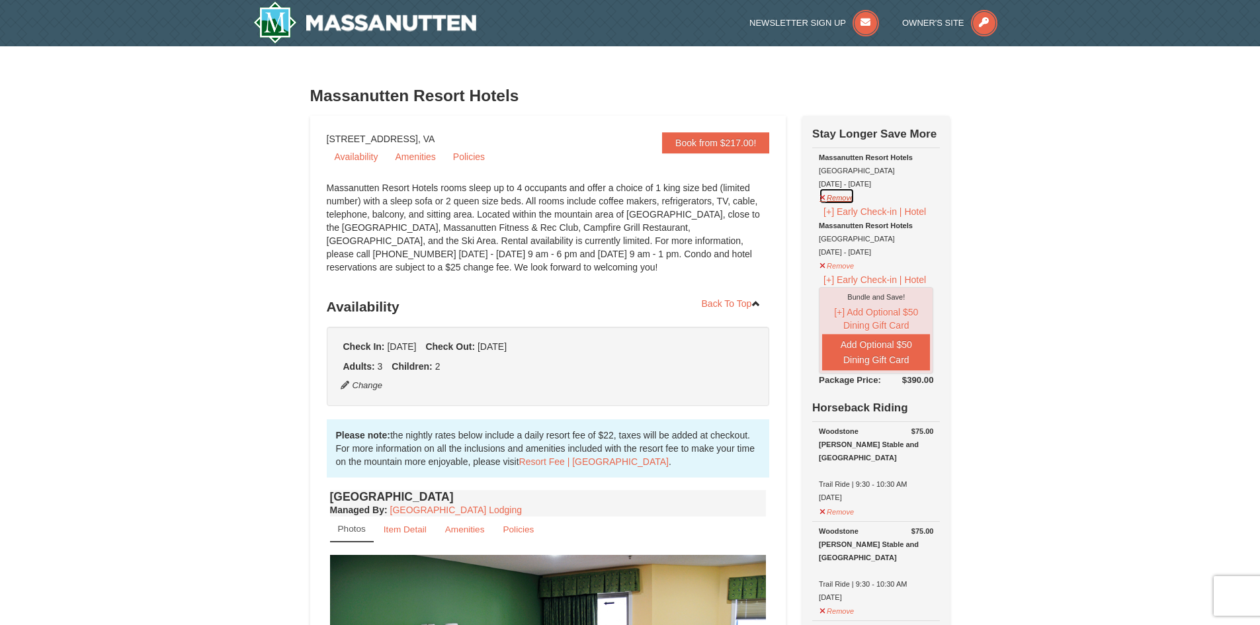
click at [844, 199] on button "Remove" at bounding box center [837, 196] width 36 height 17
